Goal: Find specific page/section: Find specific page/section

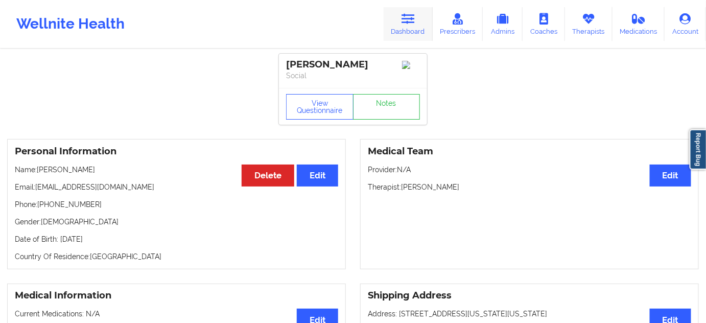
drag, startPoint x: 401, startPoint y: 20, endPoint x: 413, endPoint y: 36, distance: 19.3
click at [401, 20] on link "Dashboard" at bounding box center [408, 24] width 49 height 34
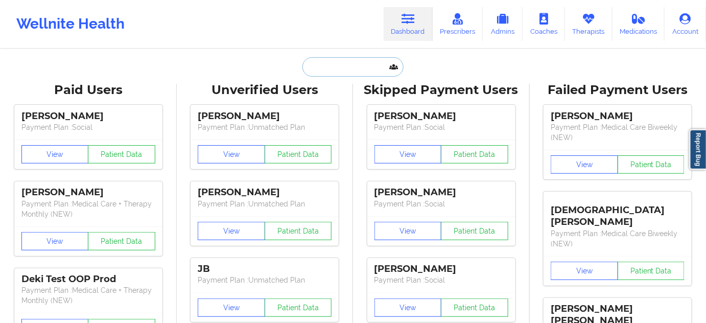
click at [359, 64] on input "text" at bounding box center [352, 66] width 101 height 19
paste input "[EMAIL_ADDRESS][DOMAIN_NAME]"
type input "[EMAIL_ADDRESS][DOMAIN_NAME]"
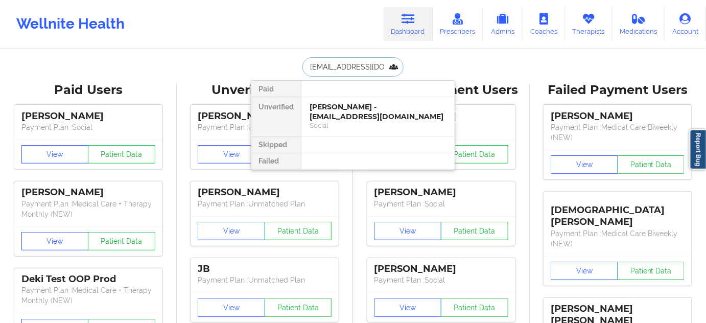
scroll to position [0, 1]
click at [345, 114] on div "[PERSON_NAME] - [EMAIL_ADDRESS][DOMAIN_NAME]" at bounding box center [377, 111] width 137 height 19
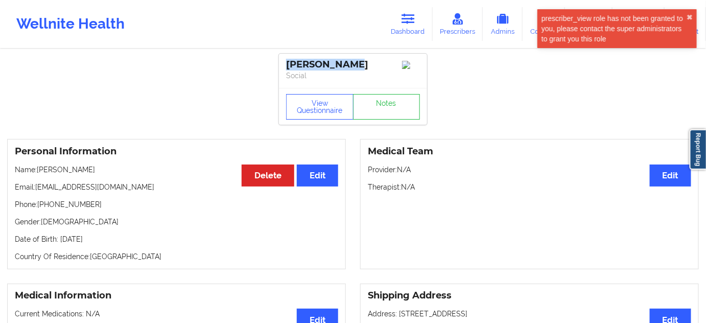
drag, startPoint x: 346, startPoint y: 65, endPoint x: 274, endPoint y: 62, distance: 72.6
copy div "[PERSON_NAME]"
click at [354, 82] on div "[PERSON_NAME] Social" at bounding box center [353, 71] width 148 height 34
click at [336, 68] on div "[PERSON_NAME]" at bounding box center [353, 65] width 134 height 12
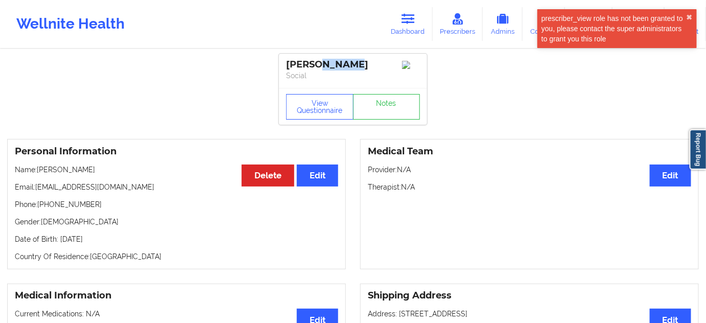
click at [336, 68] on div "[PERSON_NAME]" at bounding box center [353, 65] width 134 height 12
copy div "[PERSON_NAME]"
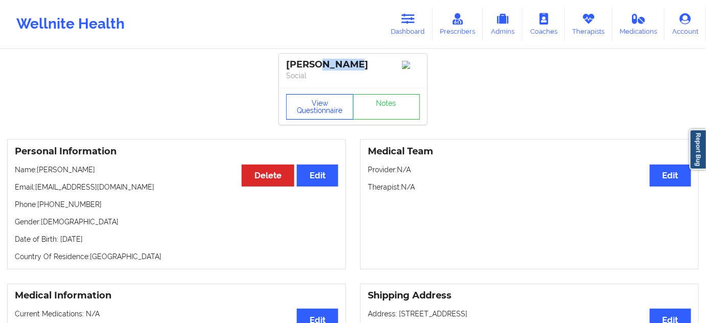
click at [339, 104] on button "View Questionnaire" at bounding box center [319, 107] width 67 height 26
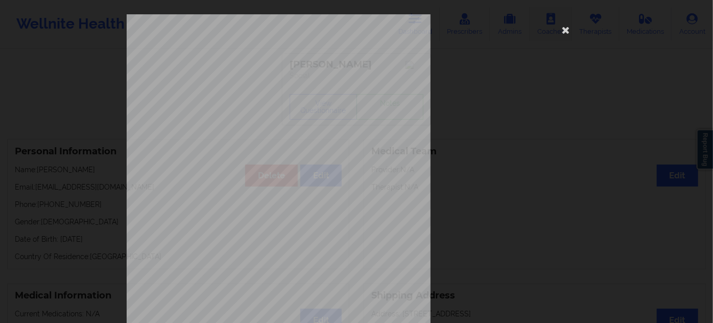
click at [564, 34] on icon at bounding box center [566, 29] width 16 height 16
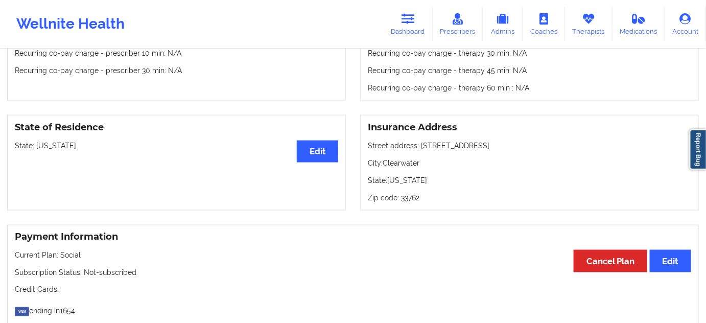
scroll to position [371, 0]
drag, startPoint x: 418, startPoint y: 147, endPoint x: 513, endPoint y: 160, distance: 96.4
click at [516, 150] on p "Street address: [STREET_ADDRESS]" at bounding box center [529, 146] width 323 height 10
copy p "[STREET_ADDRESS]"
click at [400, 164] on p "City: [GEOGRAPHIC_DATA]" at bounding box center [529, 163] width 323 height 10
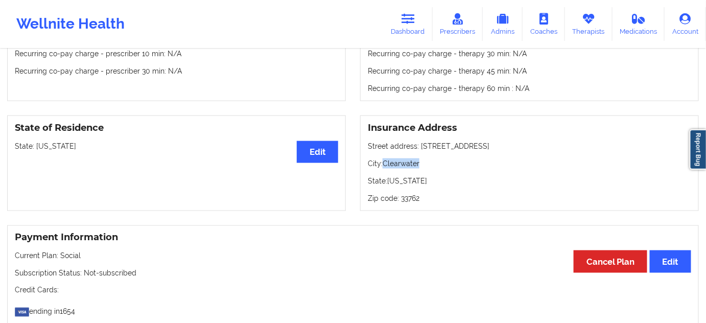
click at [400, 164] on p "City: [GEOGRAPHIC_DATA]" at bounding box center [529, 163] width 323 height 10
copy p "Clearwater"
click at [412, 201] on p "Zip code: 33762" at bounding box center [529, 198] width 323 height 10
copy p "33762"
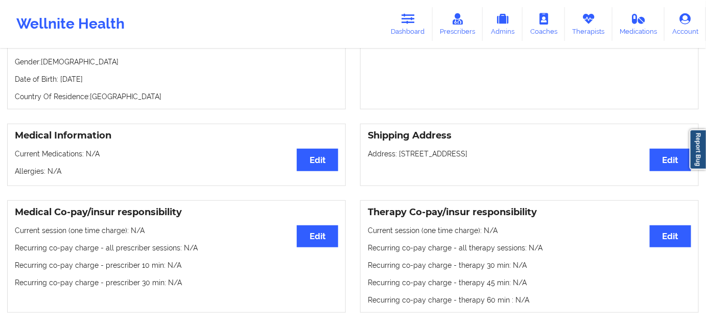
scroll to position [0, 0]
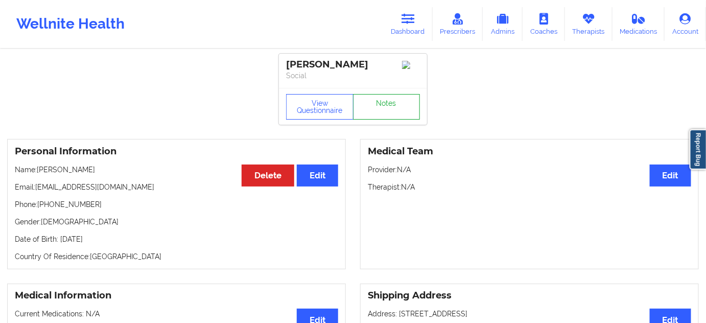
click at [393, 114] on link "Notes" at bounding box center [386, 107] width 67 height 26
